Goal: Transaction & Acquisition: Purchase product/service

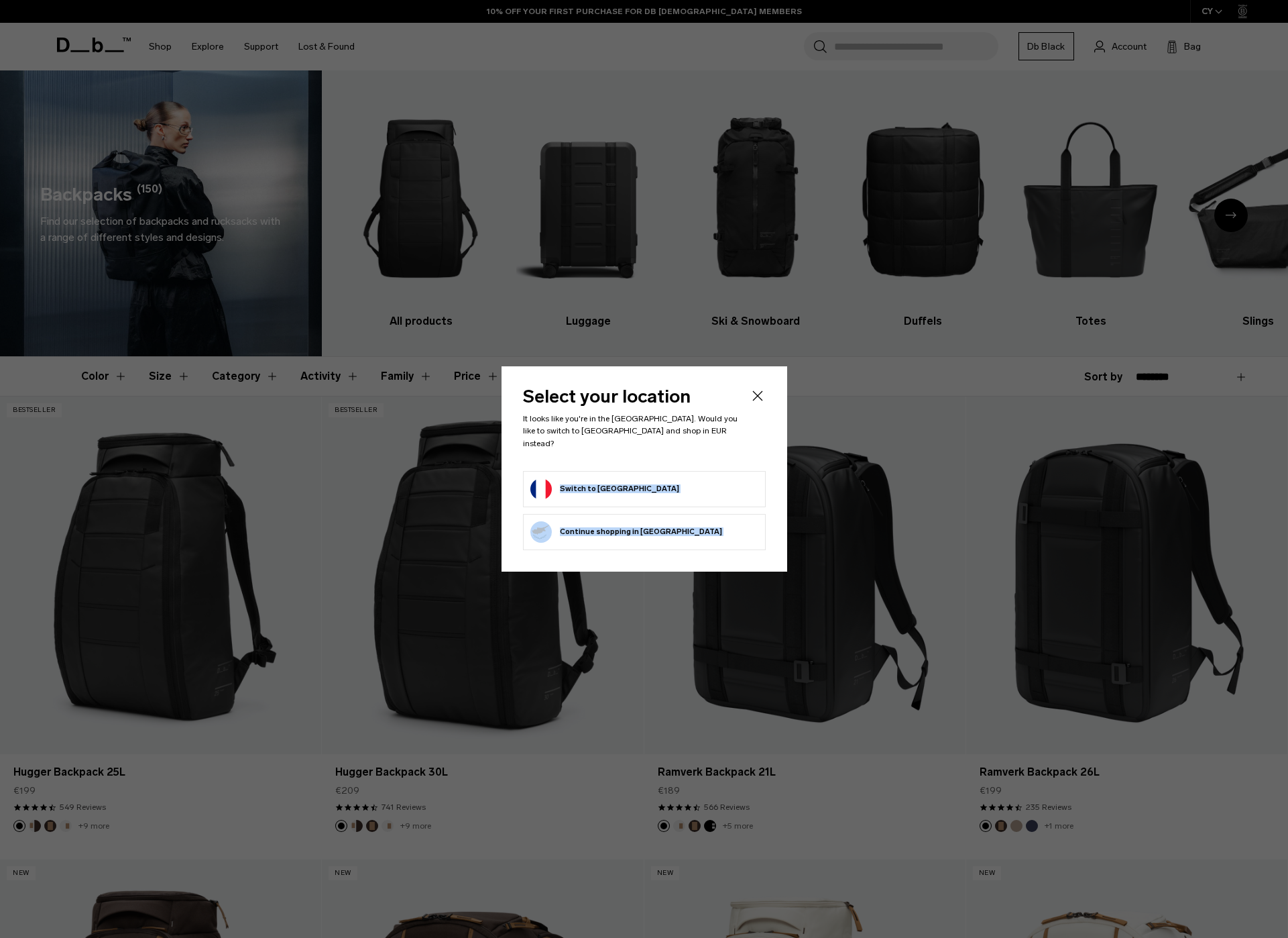
click at [632, 468] on body "Skip to content BUY NOW, PAY LATER WITH KLARNA 10% OFF YOUR FIRST PURCHASE FOR …" at bounding box center [644, 469] width 1288 height 938
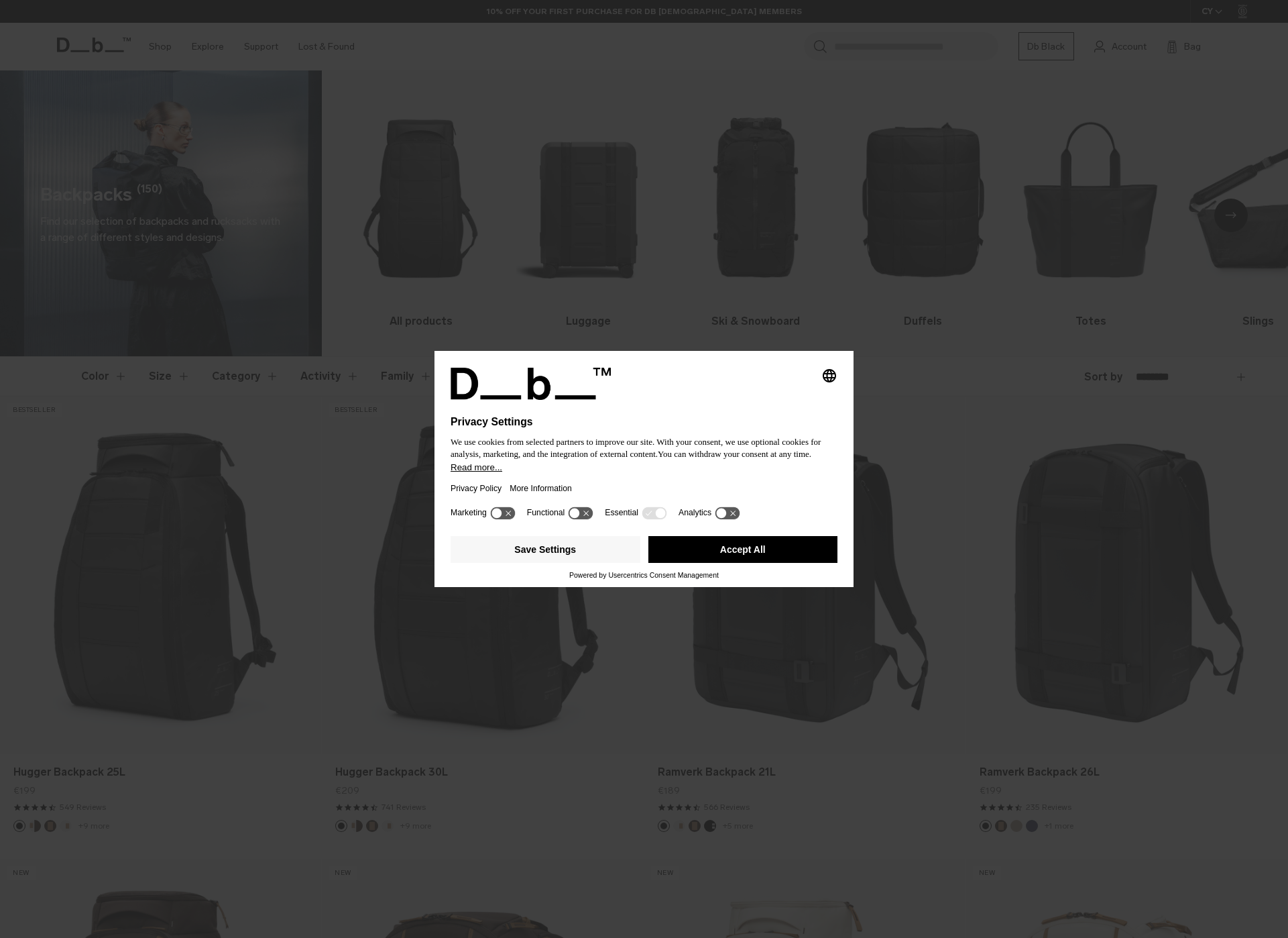
click at [763, 563] on button "Accept All" at bounding box center [743, 549] width 189 height 27
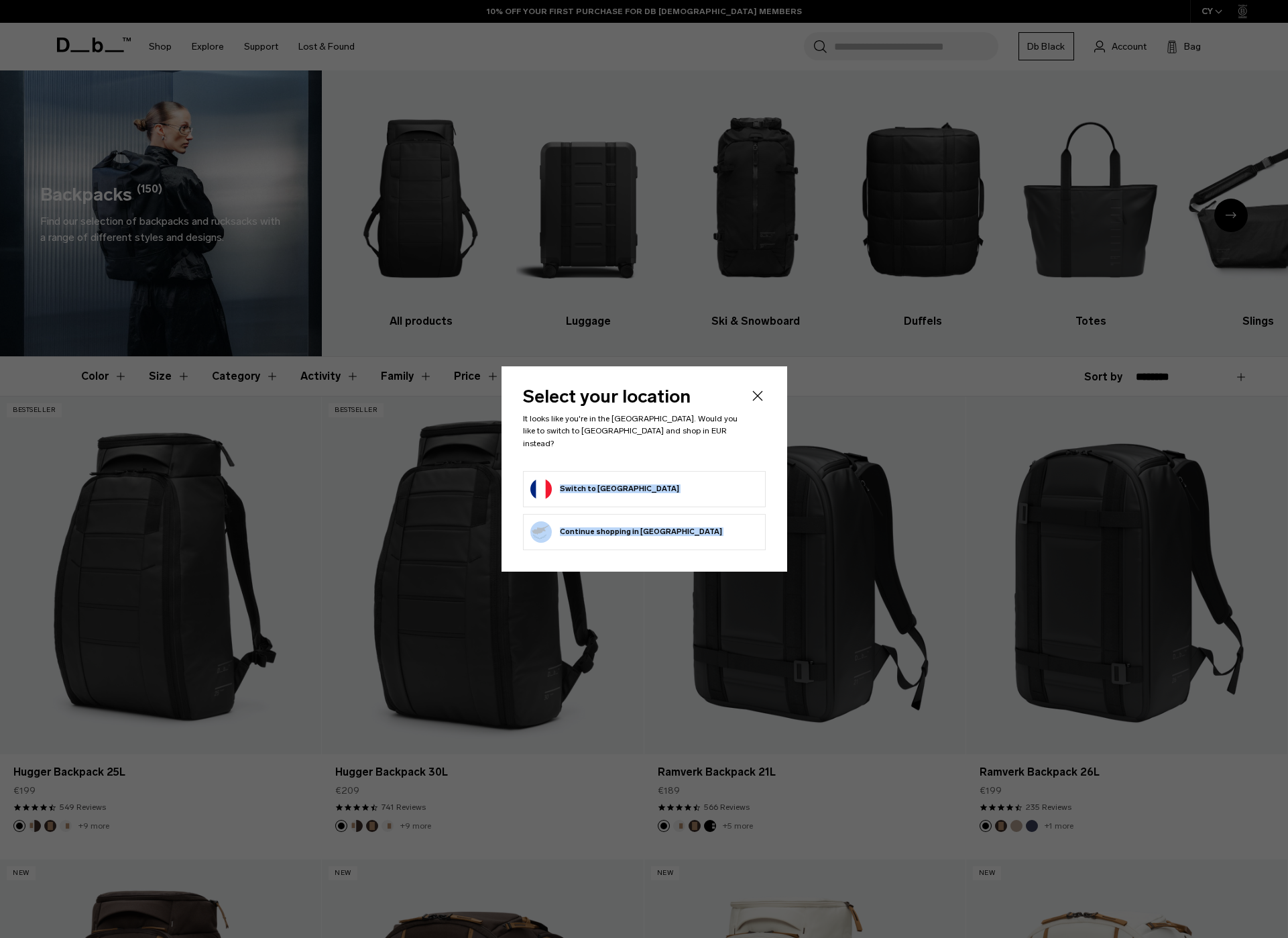
click at [584, 488] on button "Switch to France" at bounding box center [605, 488] width 149 height 21
click at [605, 480] on button "Switch to France" at bounding box center [605, 488] width 149 height 21
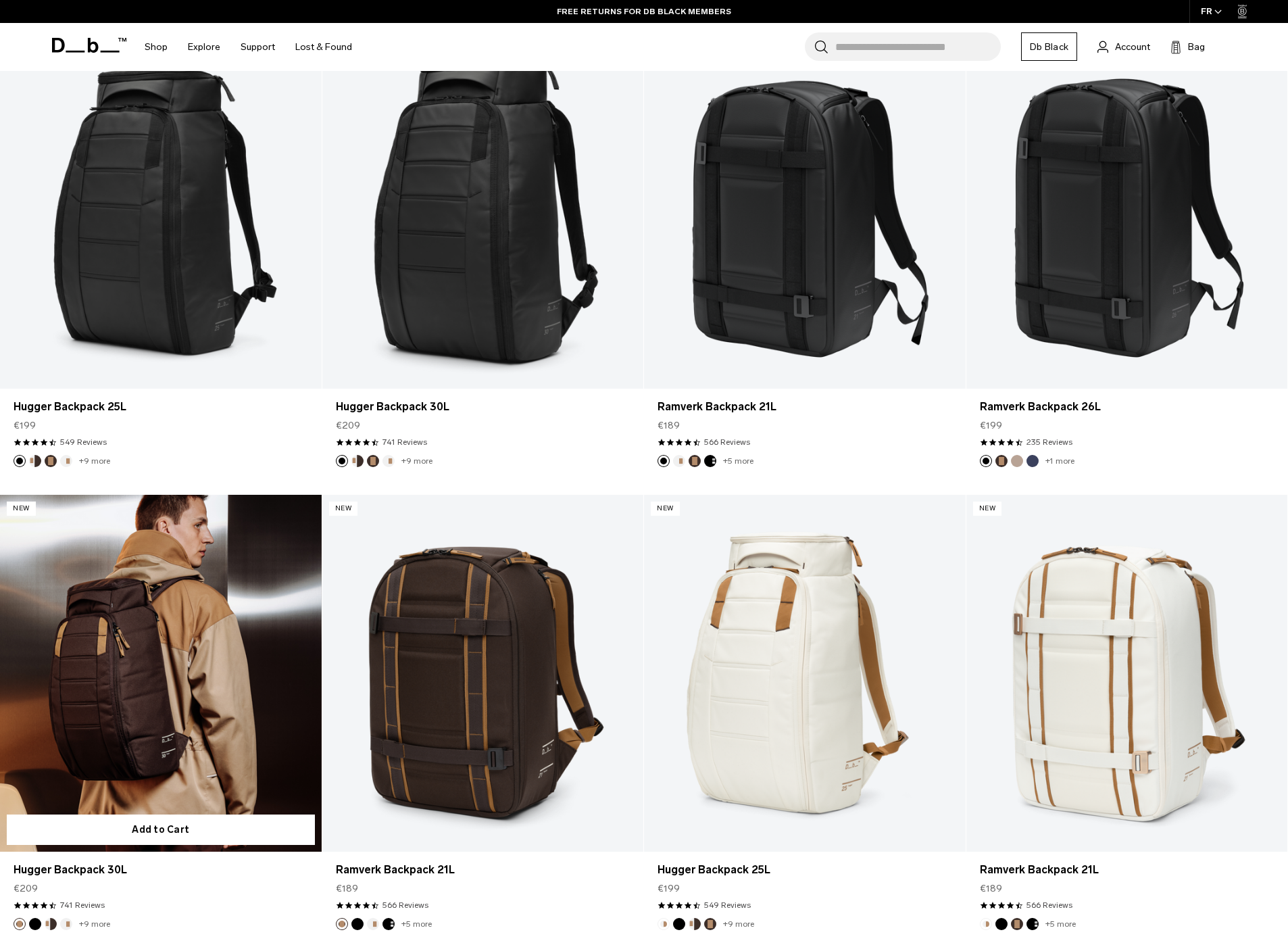
scroll to position [363, 0]
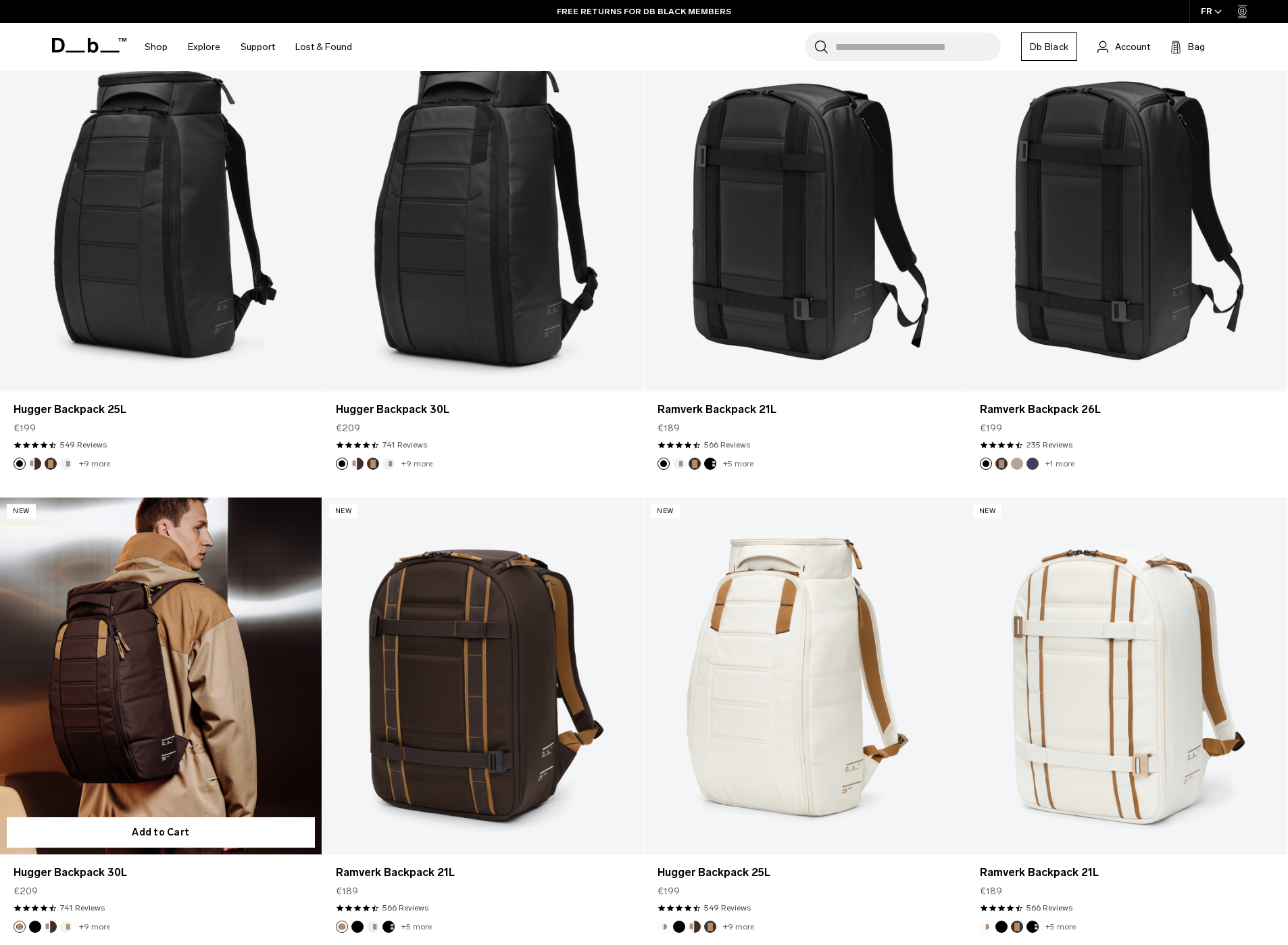
click at [195, 634] on link "Hugger Backpack 30L" at bounding box center [161, 676] width 322 height 357
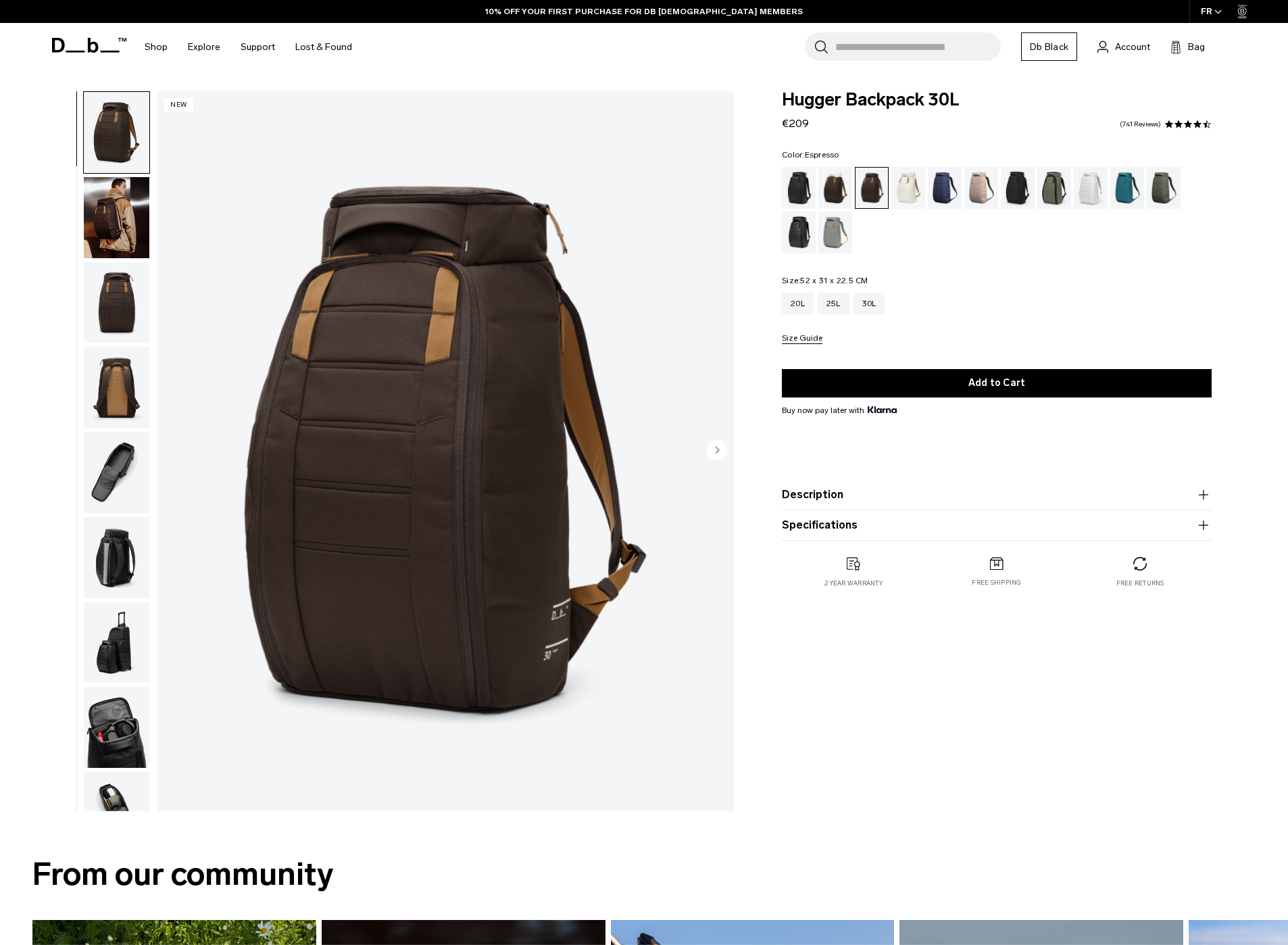
click at [994, 297] on div "20L 25L 30L" at bounding box center [996, 303] width 430 height 21
click at [826, 302] on div "25L" at bounding box center [833, 303] width 32 height 21
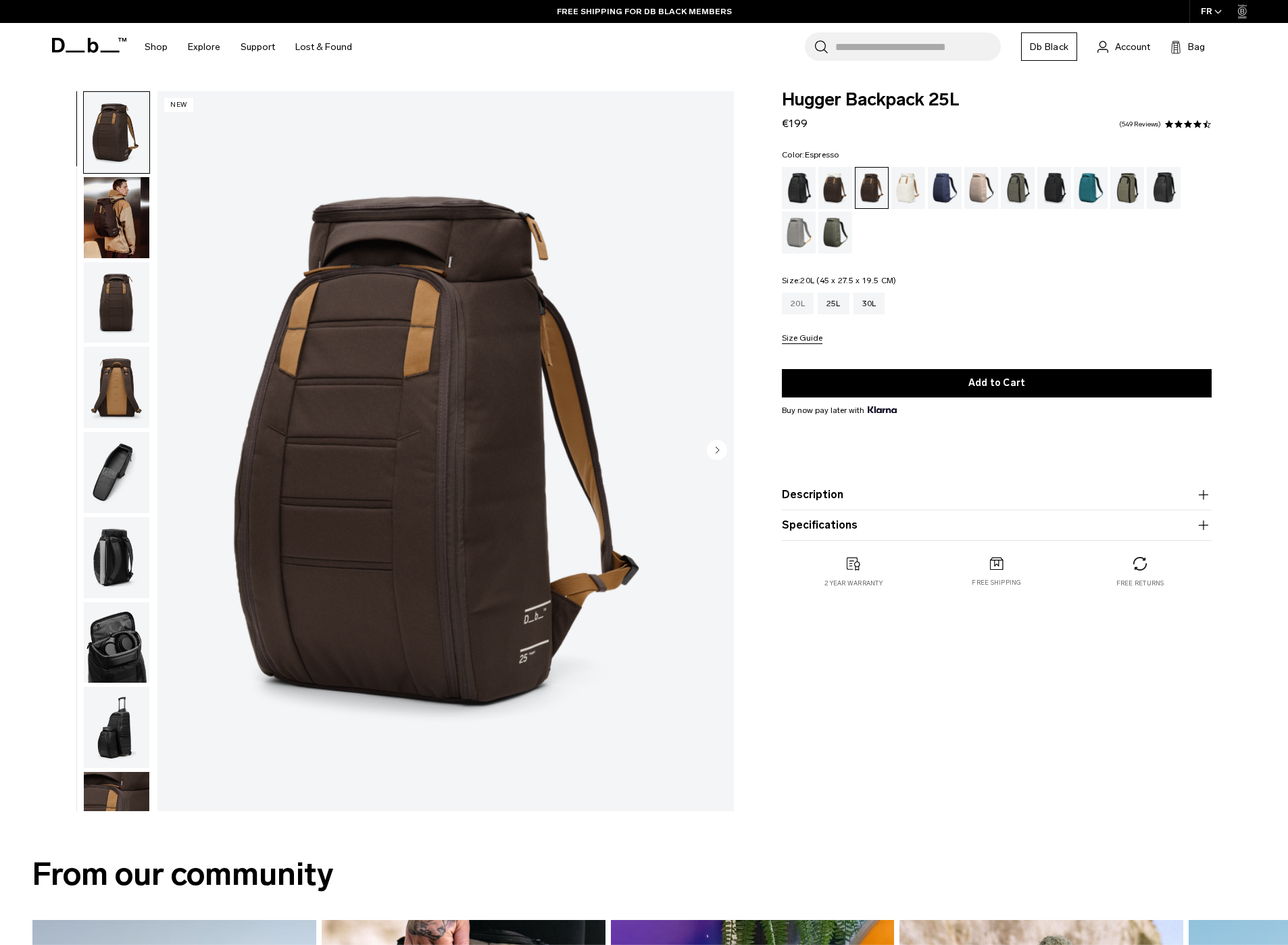
click at [806, 303] on div "20L" at bounding box center [797, 303] width 32 height 21
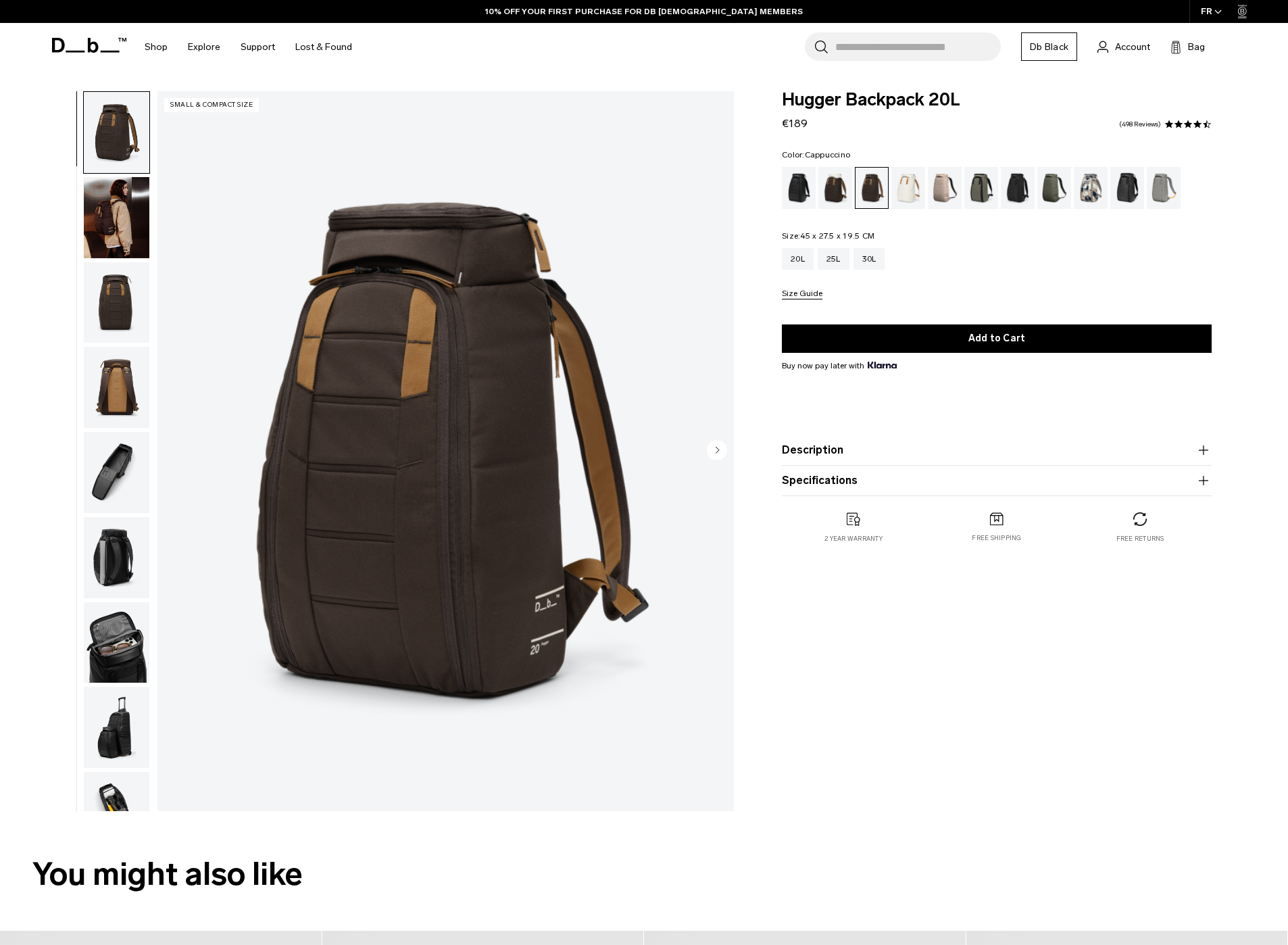
click at [839, 187] on div "Cappuccino" at bounding box center [835, 187] width 35 height 42
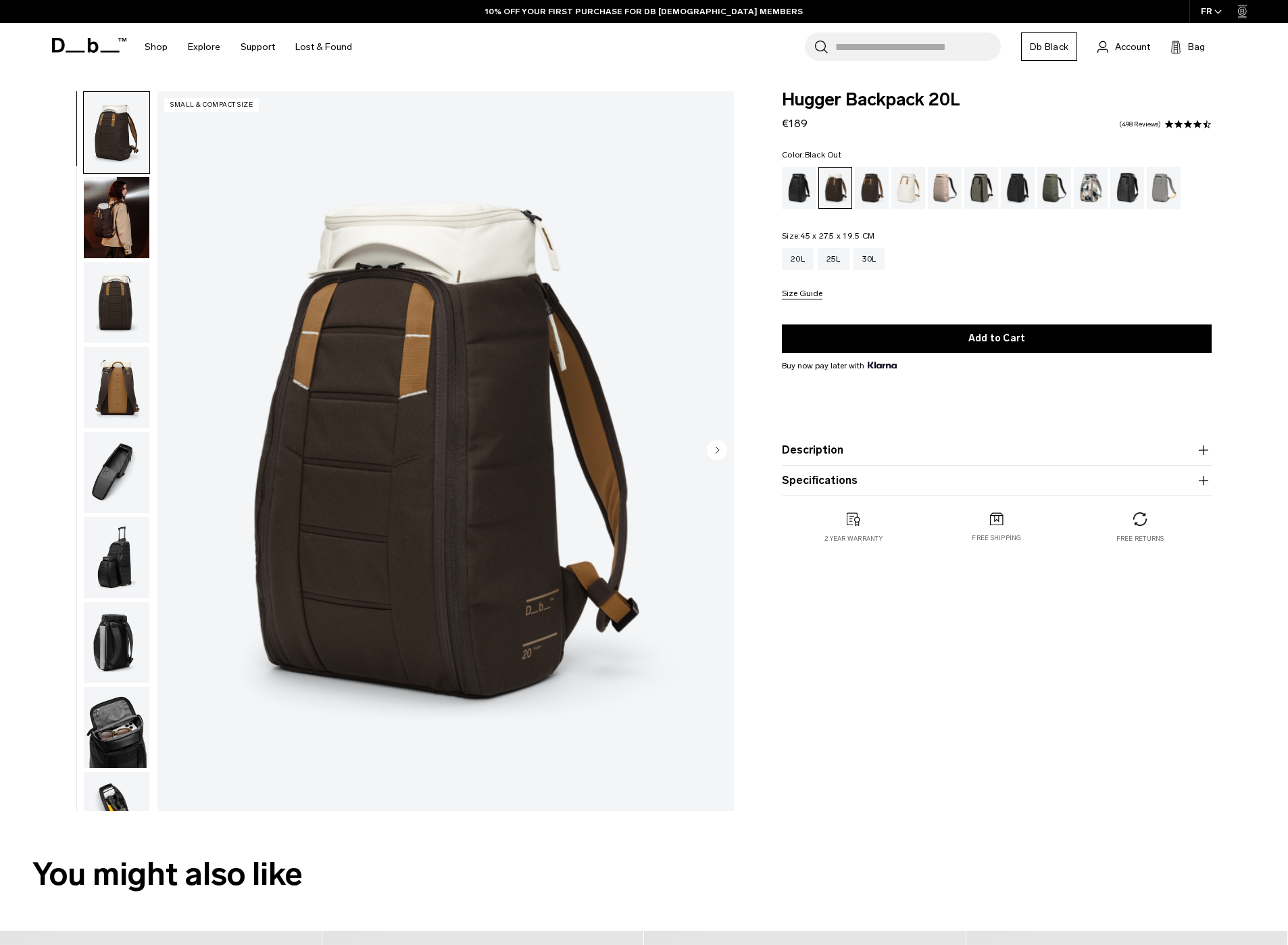
click at [803, 182] on div "Black Out" at bounding box center [799, 187] width 35 height 42
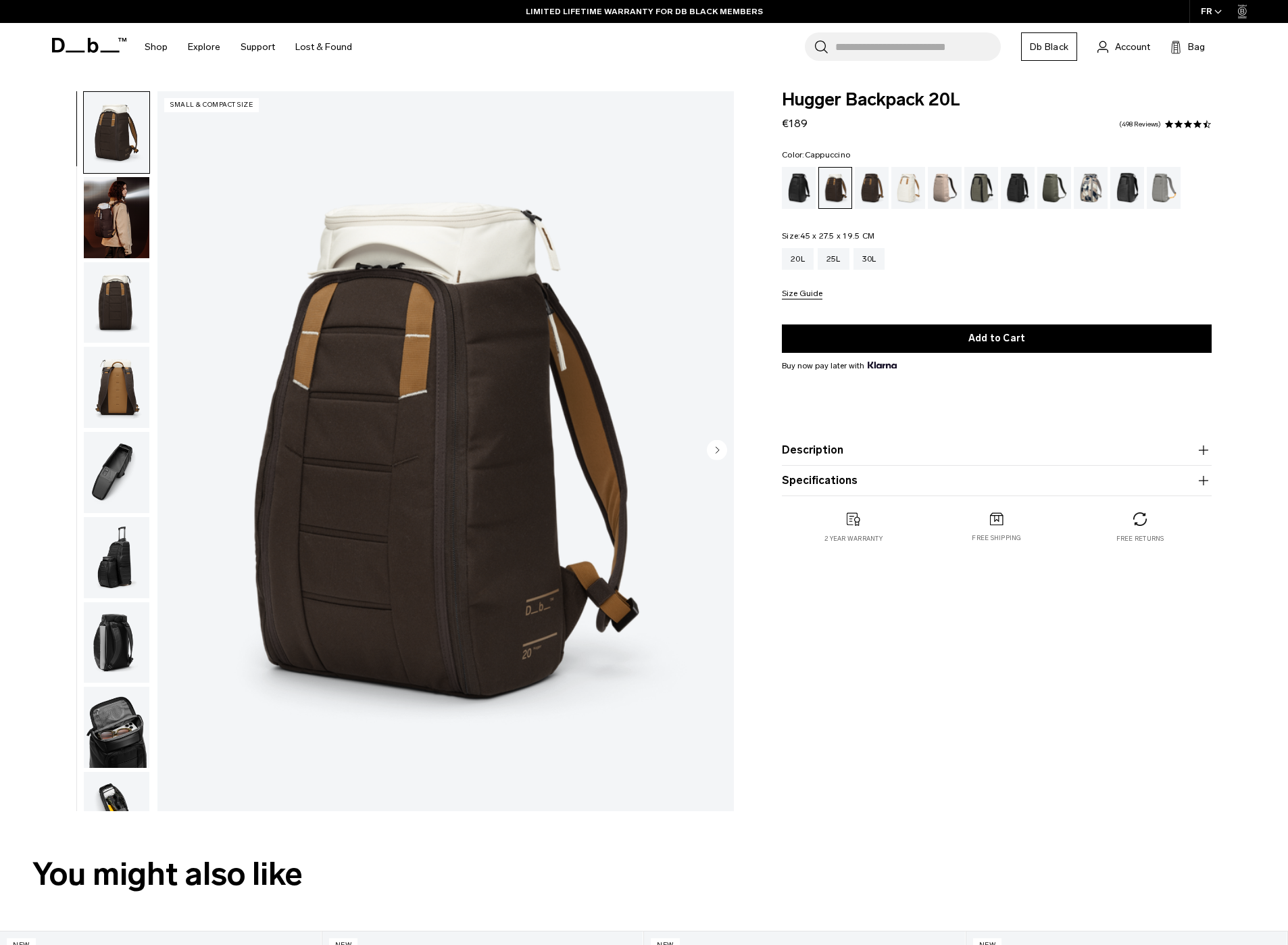
drag, startPoint x: 1004, startPoint y: 573, endPoint x: 992, endPoint y: 573, distance: 12.0
click at [997, 573] on div "Hugger Backpack 20L €189 4.6 star rating 498 Reviews Color: Cappuccino Out of s…" at bounding box center [997, 454] width 511 height 726
click at [112, 202] on img "button" at bounding box center [116, 217] width 65 height 81
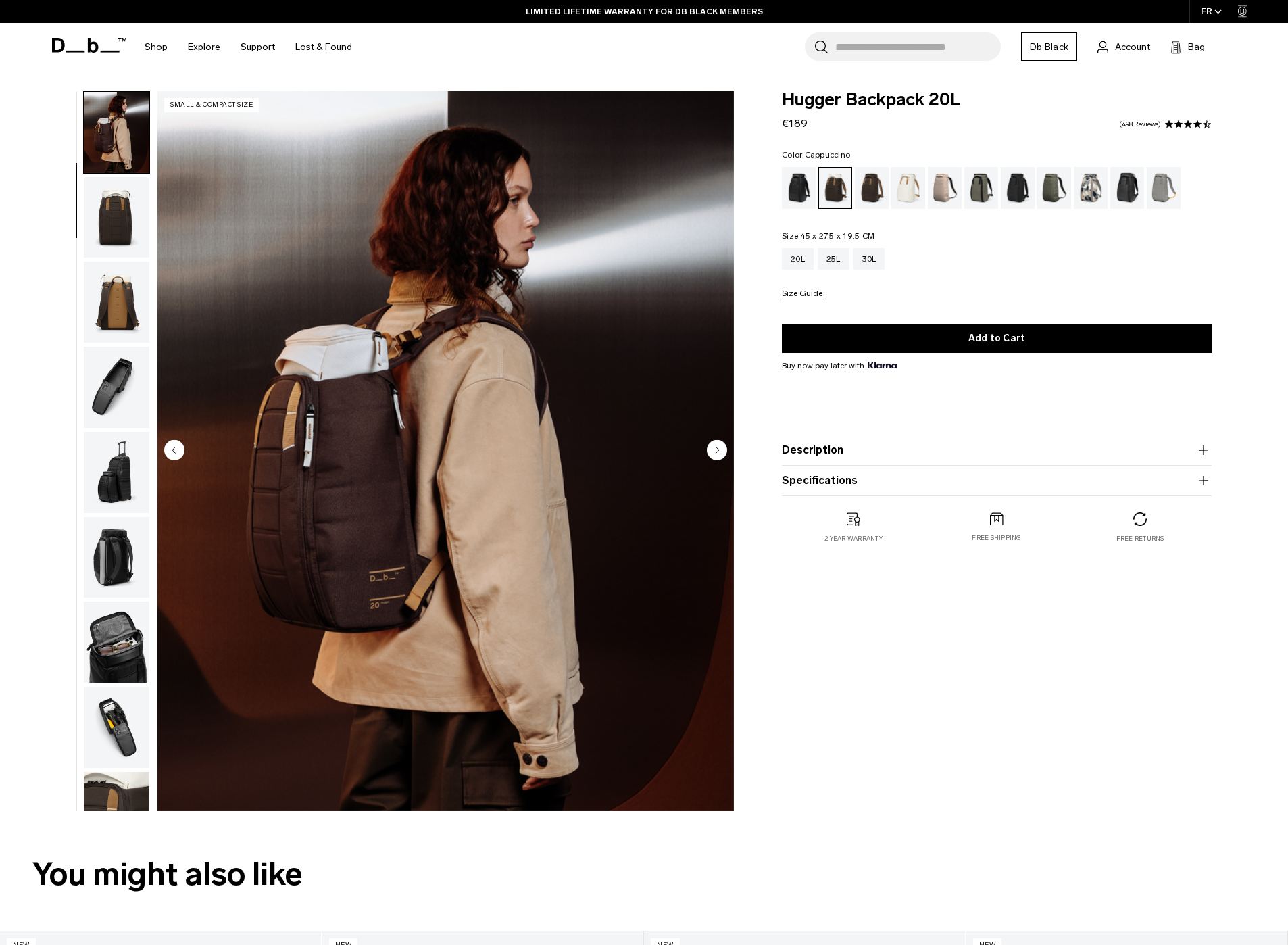
click at [115, 272] on img "button" at bounding box center [116, 302] width 65 height 81
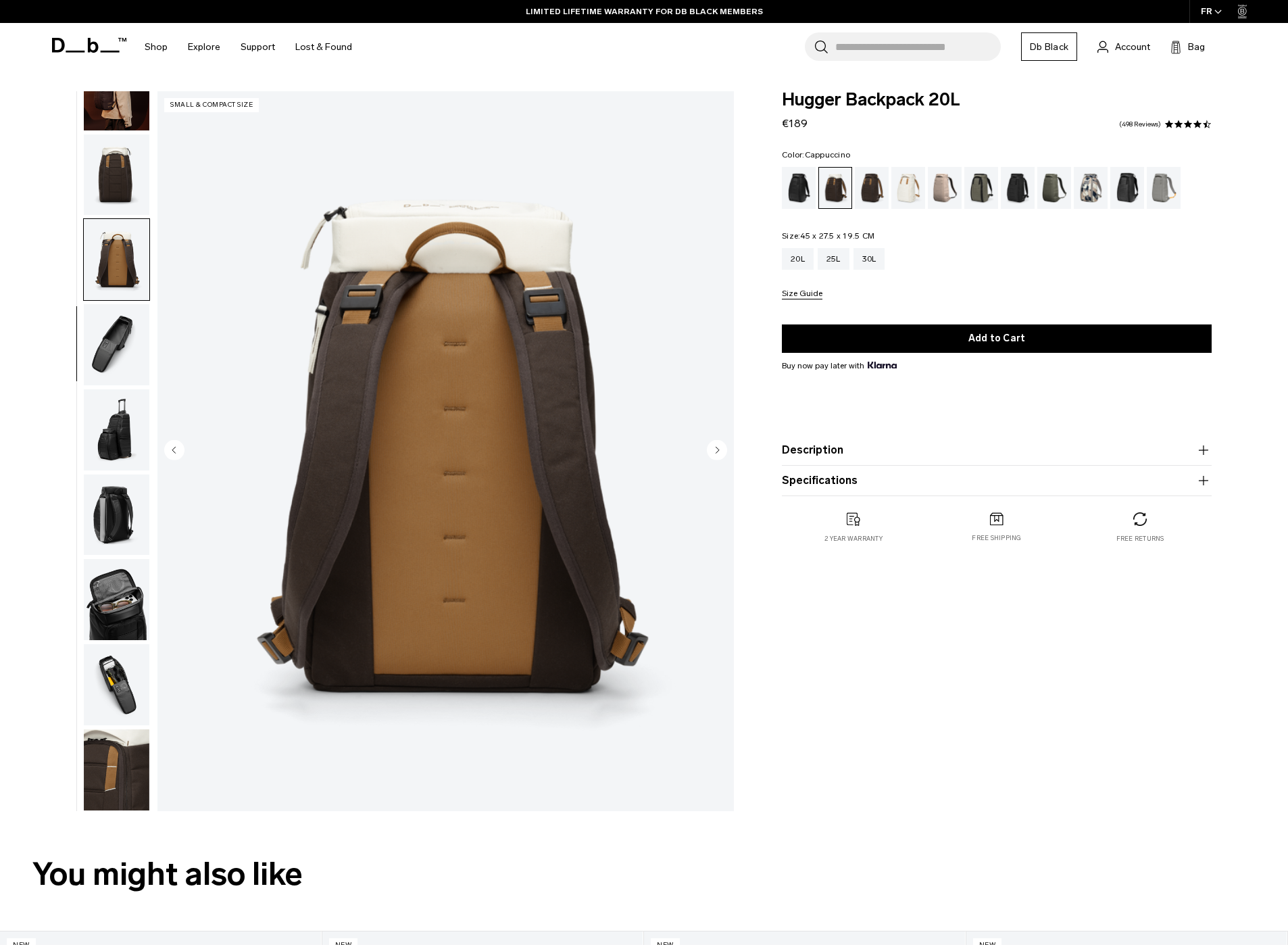
click at [122, 313] on img "button" at bounding box center [116, 344] width 65 height 81
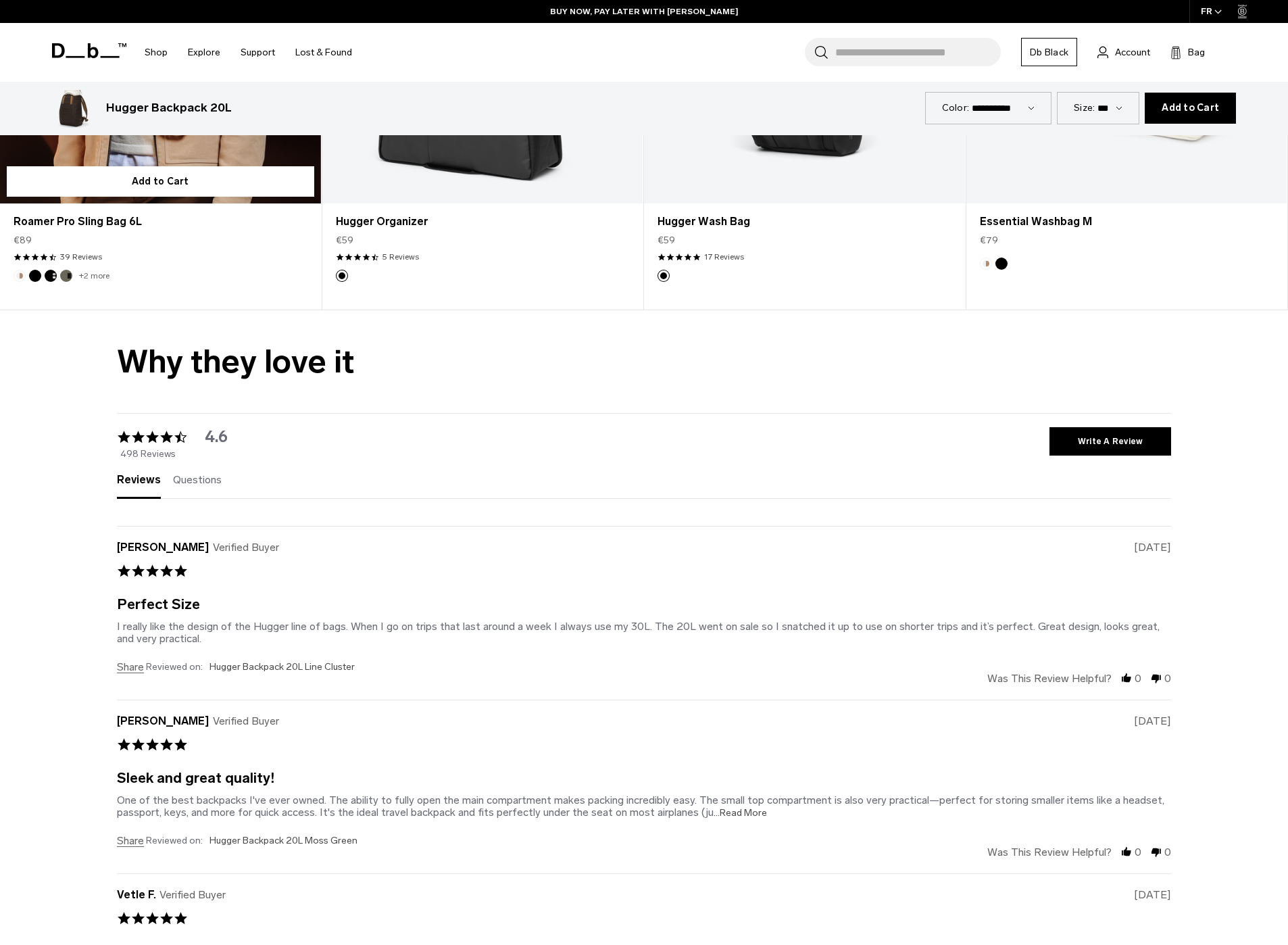
scroll to position [4432, 0]
